Goal: Information Seeking & Learning: Check status

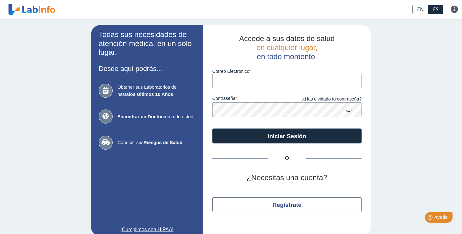
click at [229, 87] on input "Correo Electronico" at bounding box center [286, 81] width 149 height 14
type input "[EMAIL_ADDRESS][DOMAIN_NAME]"
click at [212, 129] on button "Iniciar Sesión" at bounding box center [286, 136] width 149 height 15
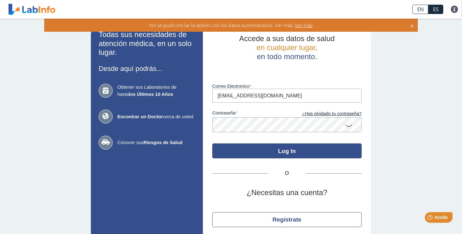
click at [286, 157] on button "Log In" at bounding box center [286, 150] width 149 height 15
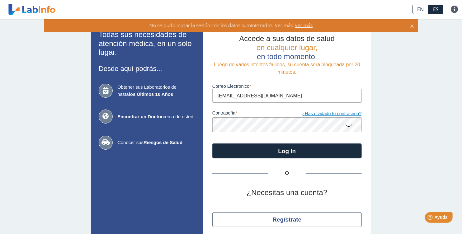
click at [336, 117] on link "¿Has olvidado tu contraseña?" at bounding box center [324, 113] width 75 height 7
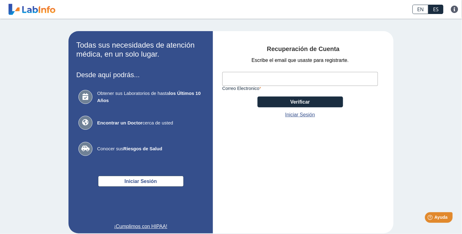
click at [283, 82] on input "Correo Electronico" at bounding box center [300, 79] width 156 height 14
type input "[EMAIL_ADDRESS][DOMAIN_NAME]"
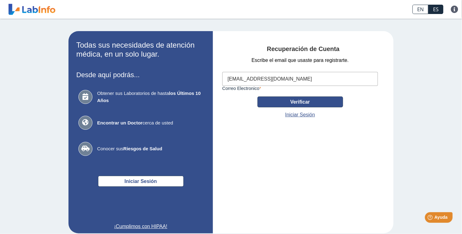
click at [315, 103] on button "Verificar" at bounding box center [300, 101] width 86 height 11
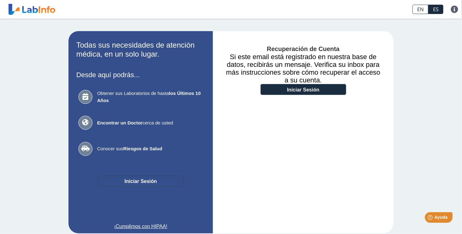
click at [137, 180] on button "Iniciar Sesión" at bounding box center [141, 181] width 86 height 11
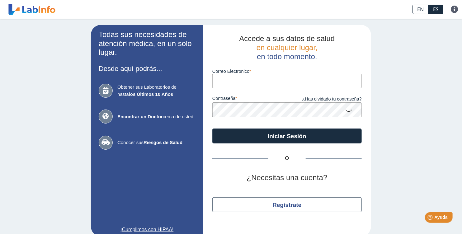
click at [261, 82] on input "Correo Electronico" at bounding box center [286, 81] width 149 height 14
type input "[EMAIL_ADDRESS][DOMAIN_NAME]"
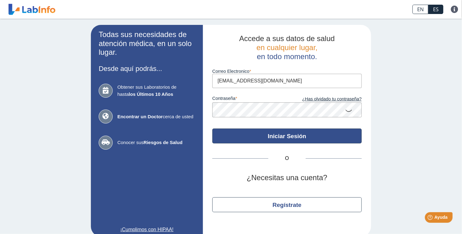
click at [303, 139] on button "Iniciar Sesión" at bounding box center [286, 136] width 149 height 15
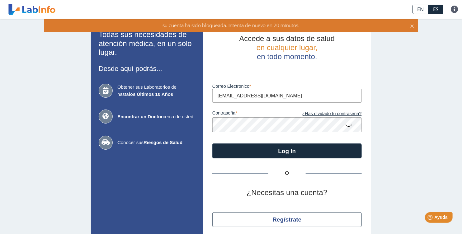
click at [346, 130] on icon at bounding box center [348, 125] width 7 height 12
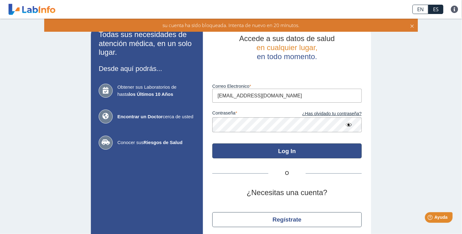
click at [288, 154] on button "Log In" at bounding box center [286, 150] width 149 height 15
click at [281, 156] on button "Log In" at bounding box center [286, 150] width 149 height 15
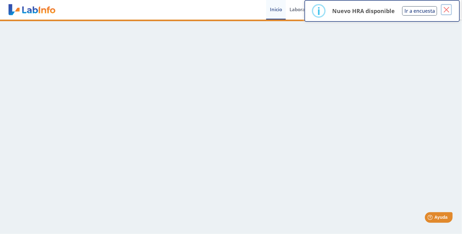
click at [445, 12] on button "×" at bounding box center [446, 9] width 11 height 11
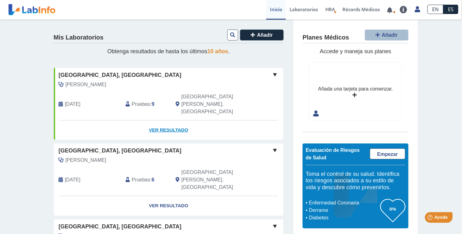
click at [175, 120] on link "Ver Resultado" at bounding box center [168, 130] width 229 height 20
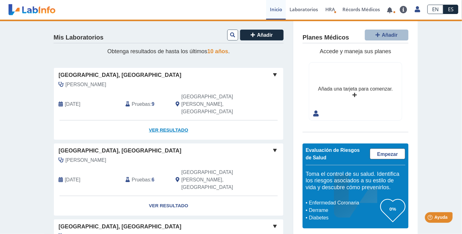
click at [172, 120] on link "Ver Resultado" at bounding box center [168, 130] width 229 height 20
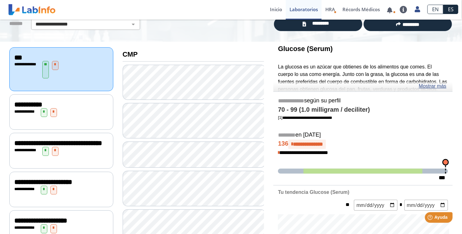
scroll to position [46, 0]
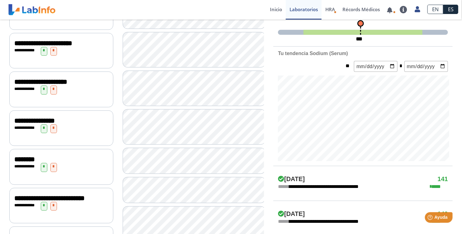
scroll to position [195, 0]
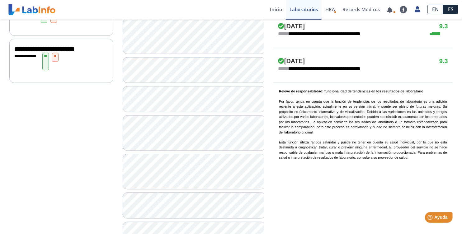
scroll to position [382, 0]
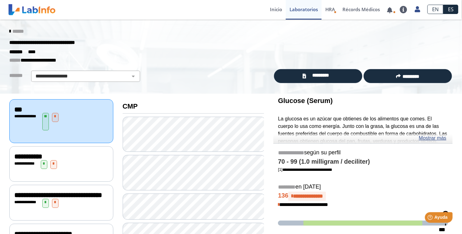
click at [304, 135] on p "La glucosa es un azúcar que obtienes de los alimentos que comes. El cuerpo lo u…" at bounding box center [363, 141] width 170 height 52
click at [36, 118] on span "**********" at bounding box center [27, 116] width 17 height 4
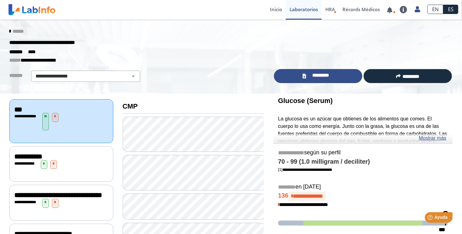
click at [316, 79] on span "*********" at bounding box center [321, 76] width 26 height 8
click at [306, 80] on link "*********" at bounding box center [318, 76] width 88 height 14
